Goal: Information Seeking & Learning: Learn about a topic

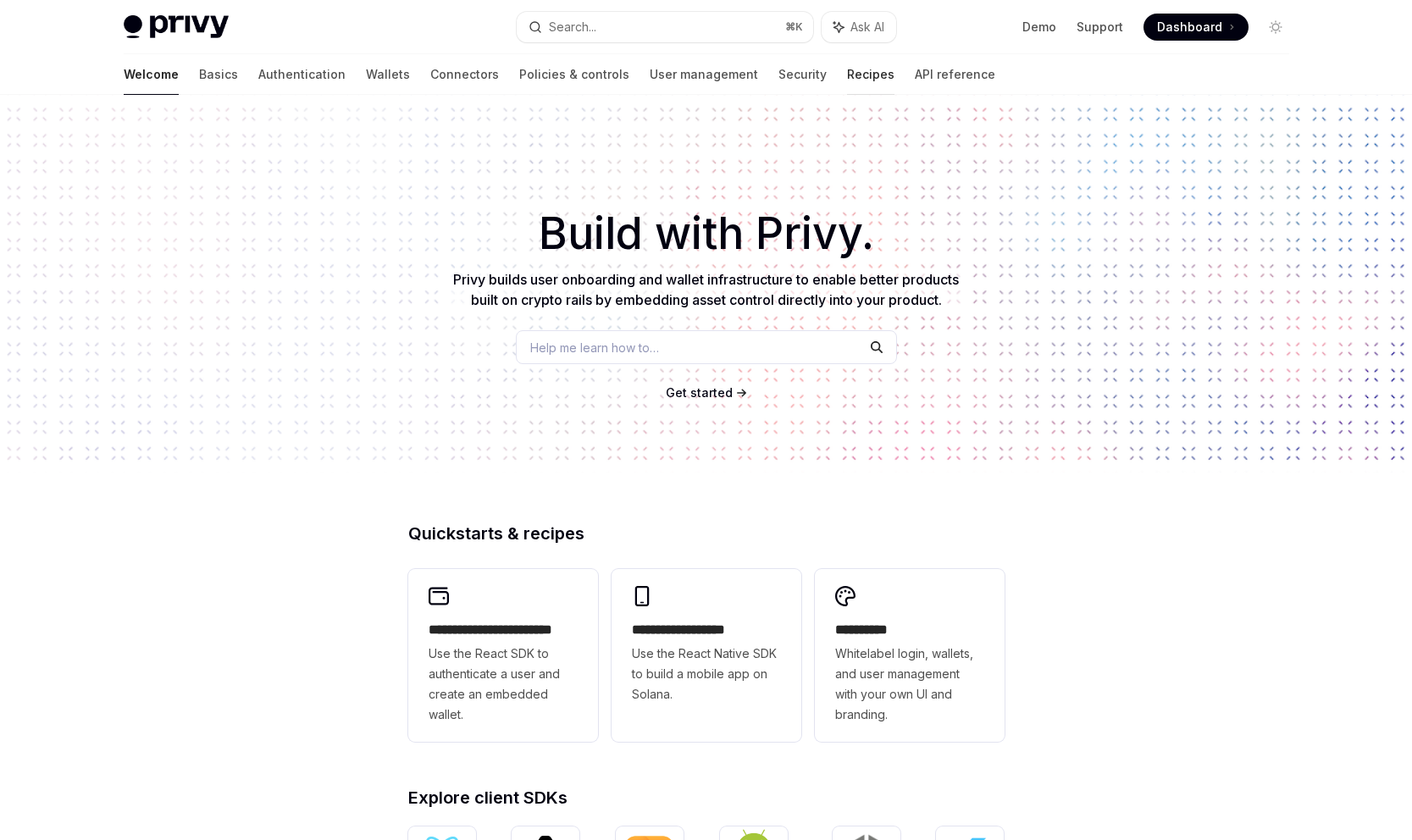
click at [847, 72] on link "Recipes" at bounding box center [870, 74] width 47 height 41
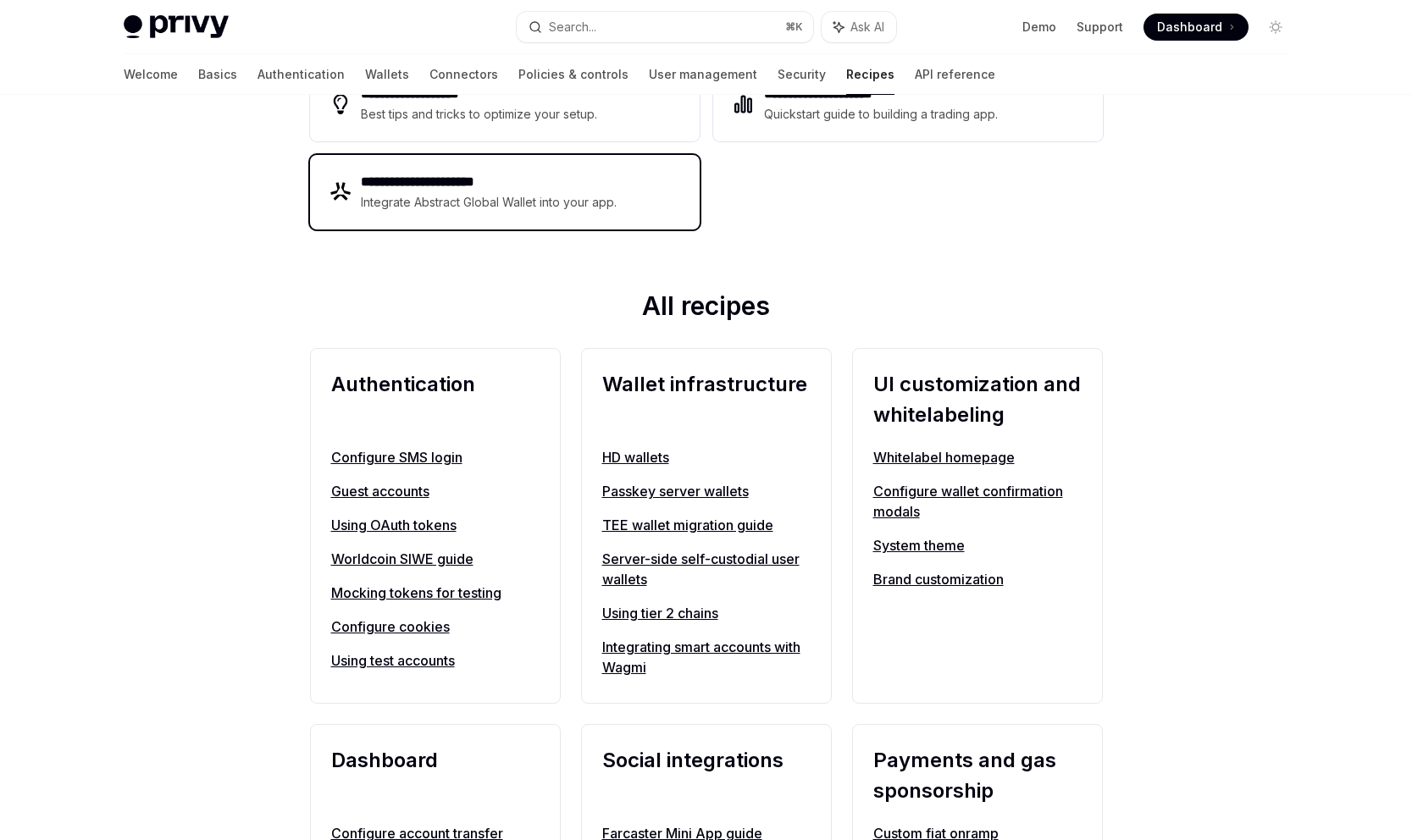
scroll to position [422, 0]
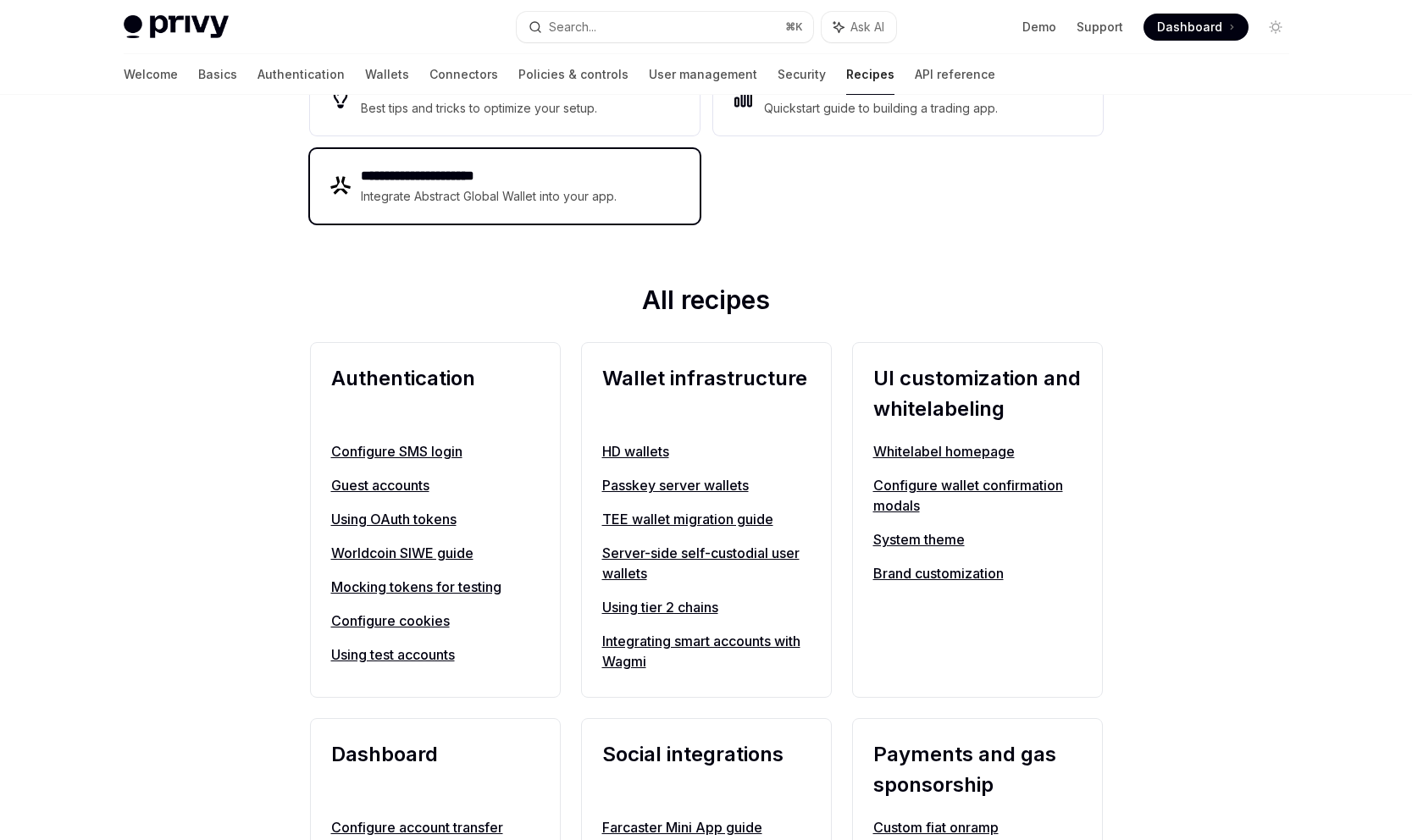
click at [578, 215] on div "**********" at bounding box center [505, 186] width 390 height 74
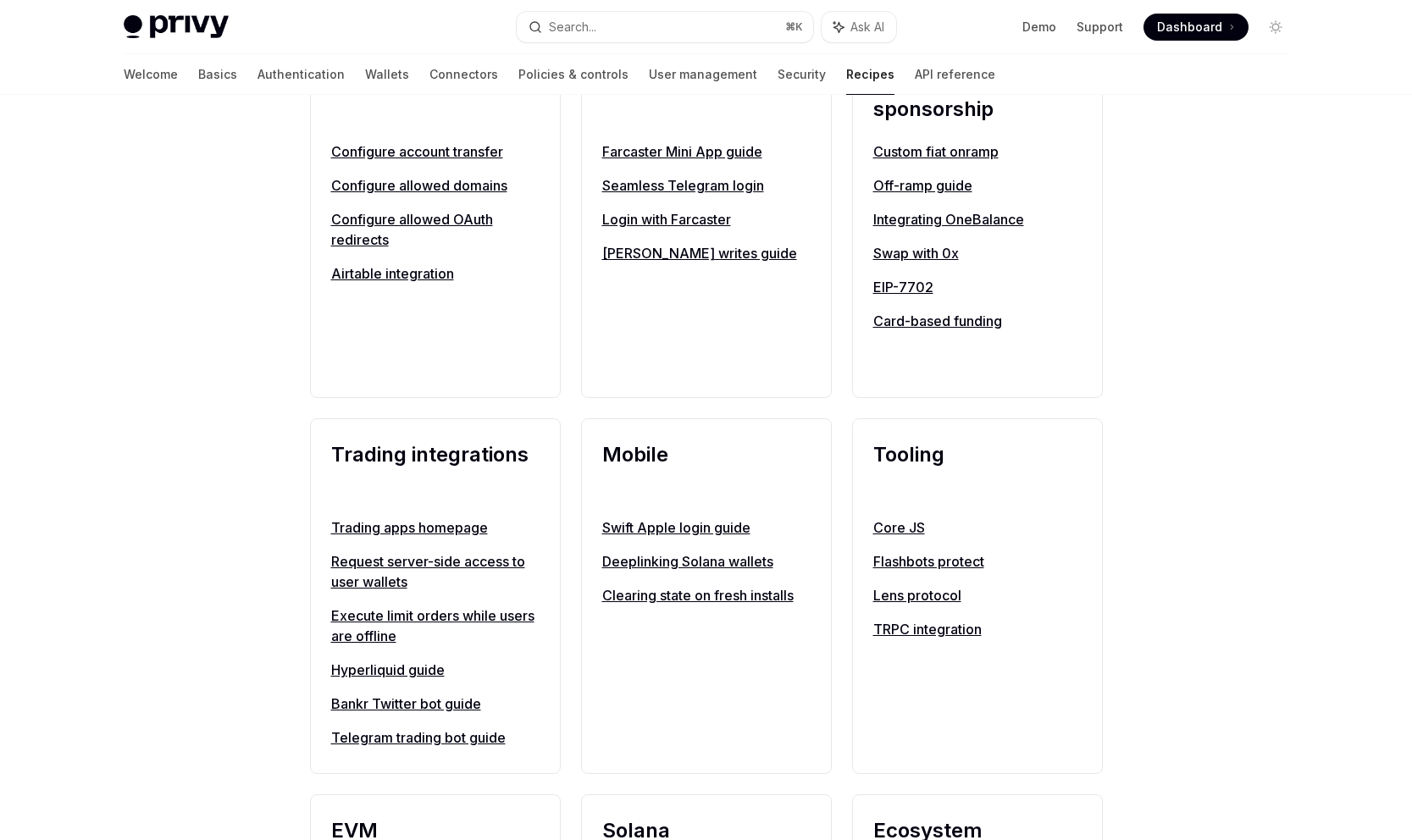
scroll to position [1091, 0]
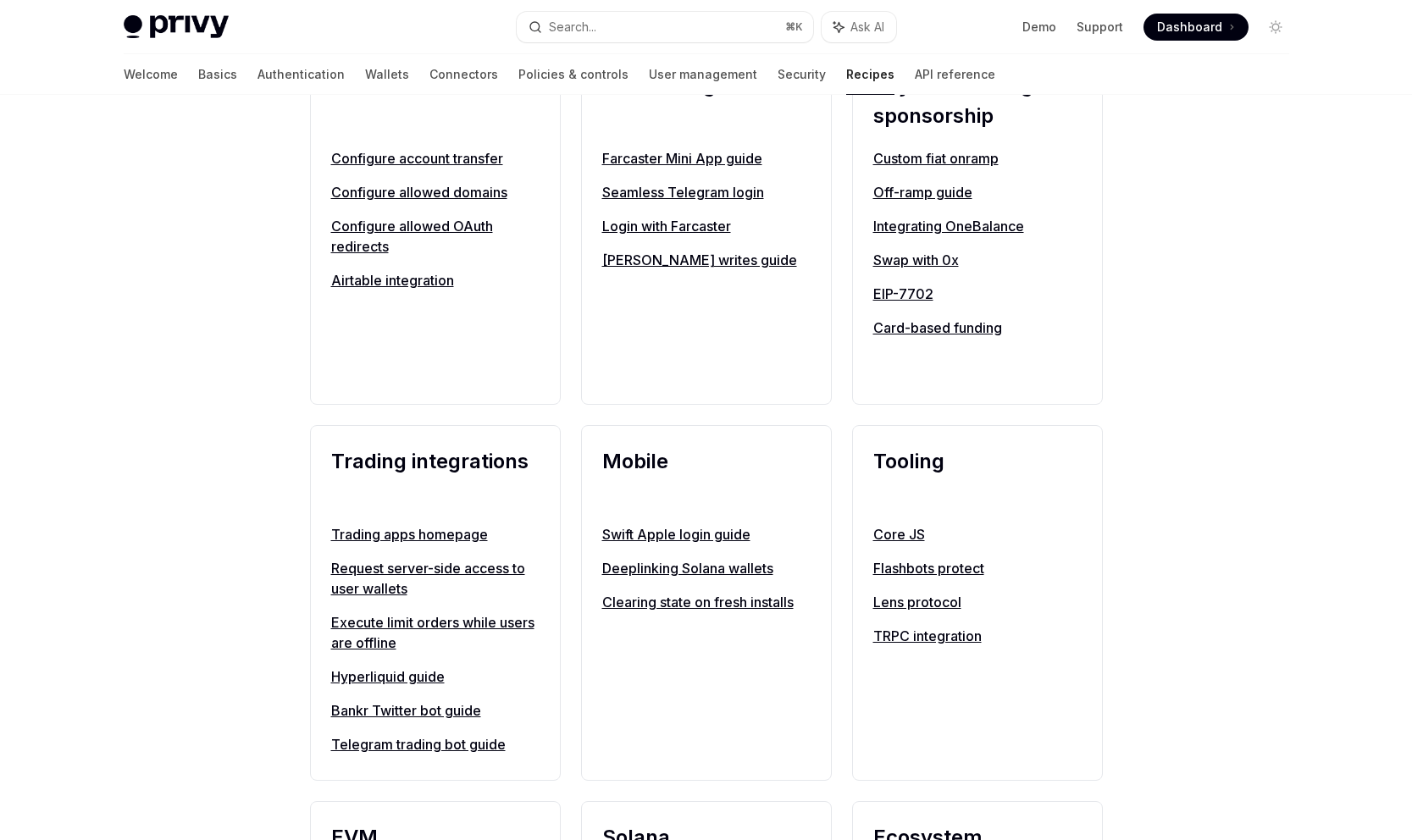
click at [889, 533] on link "Core JS" at bounding box center [977, 535] width 209 height 21
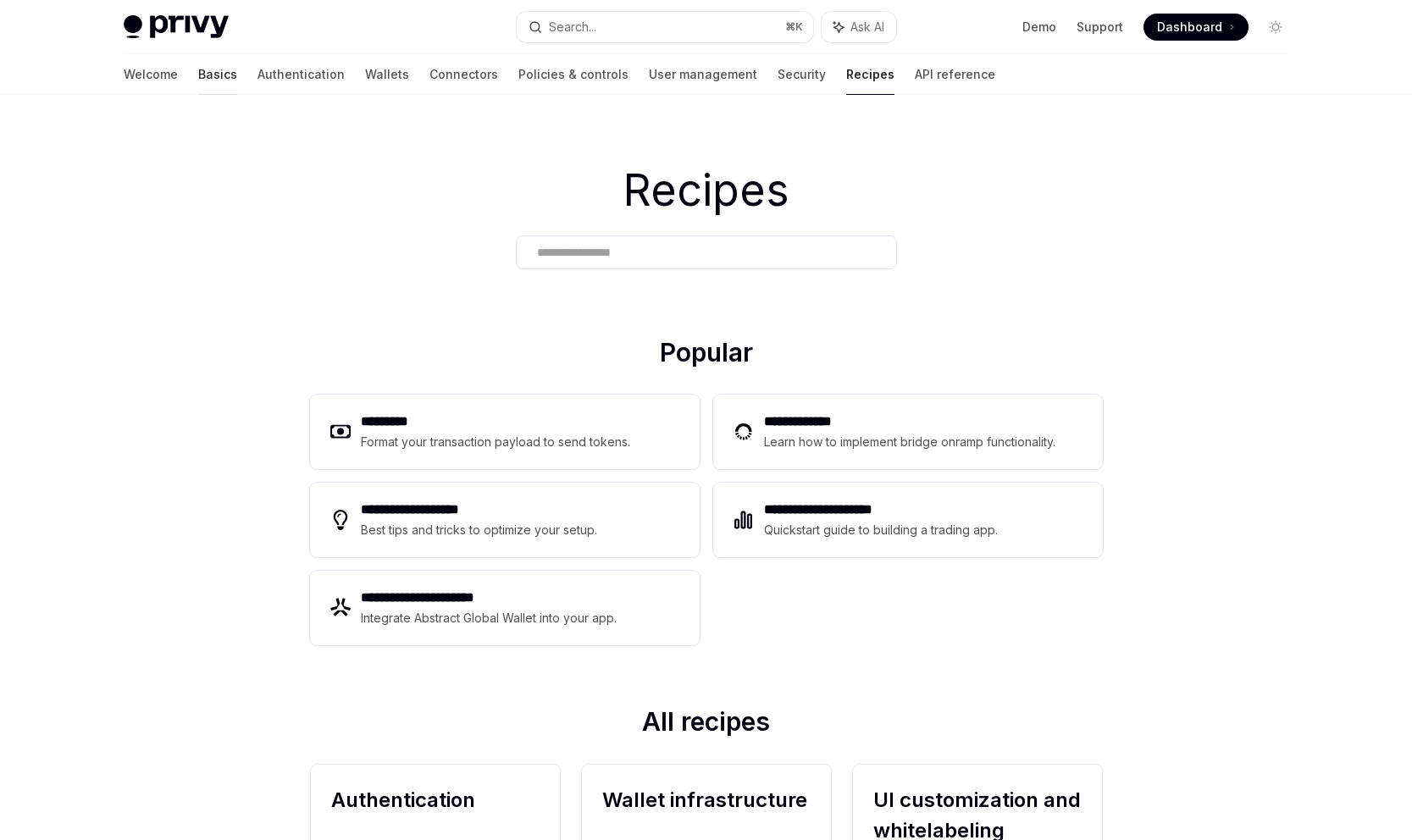
click at [198, 75] on link "Basics" at bounding box center [217, 74] width 39 height 41
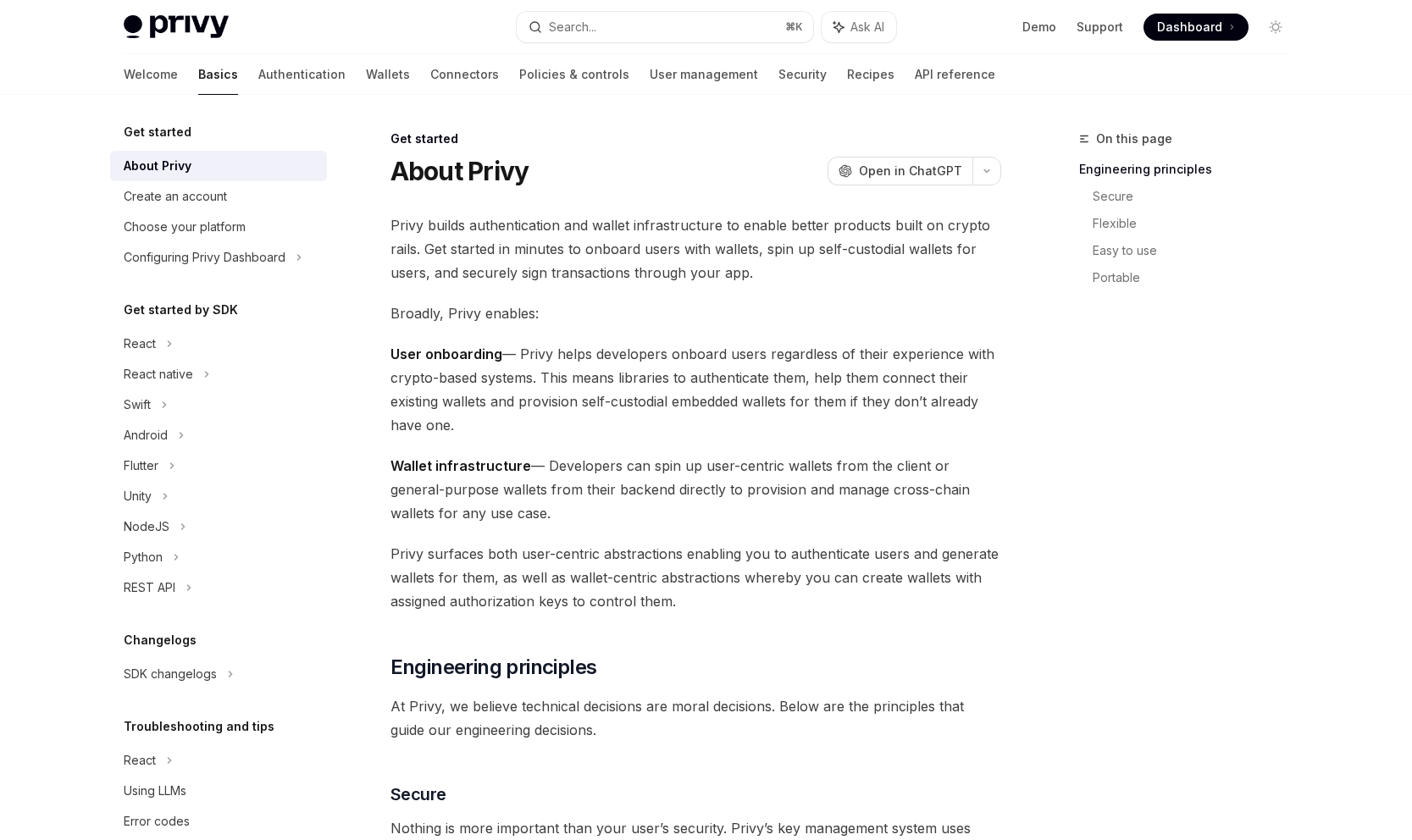
click at [163, 30] on img at bounding box center [176, 27] width 105 height 23
type textarea "*"
